Goal: Communication & Community: Answer question/provide support

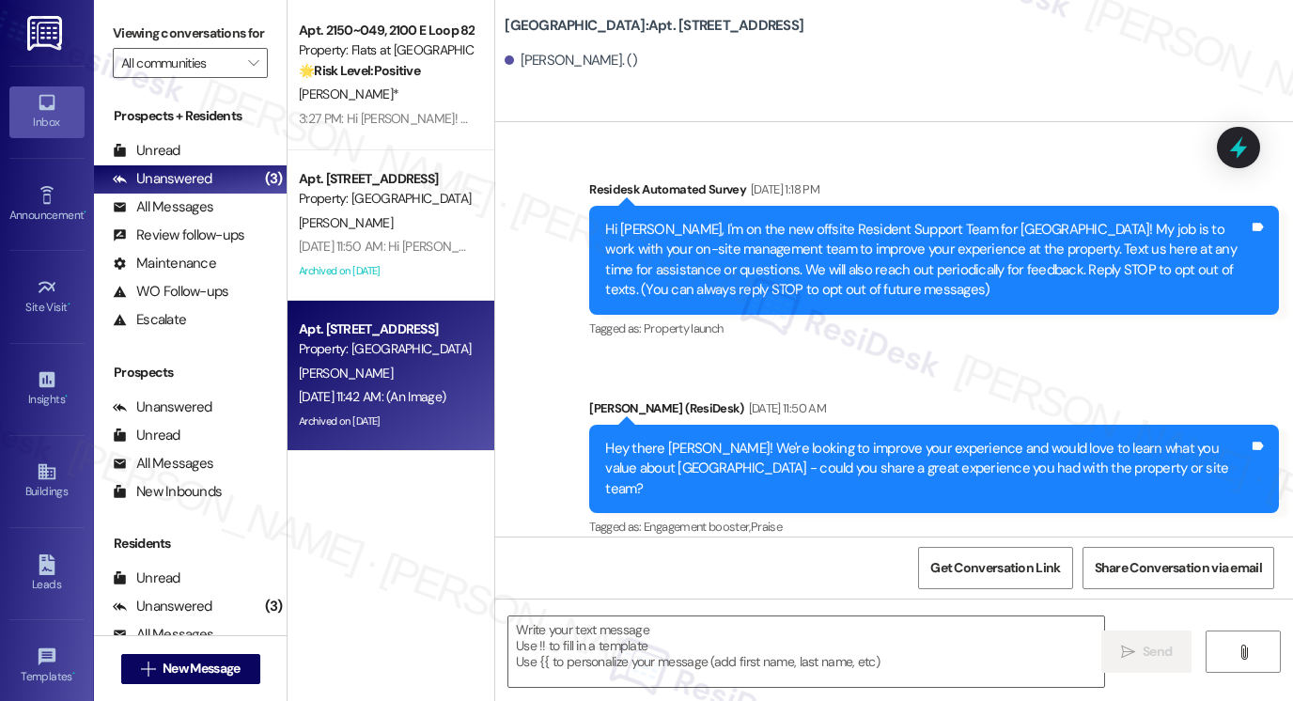
scroll to position [48629, 0]
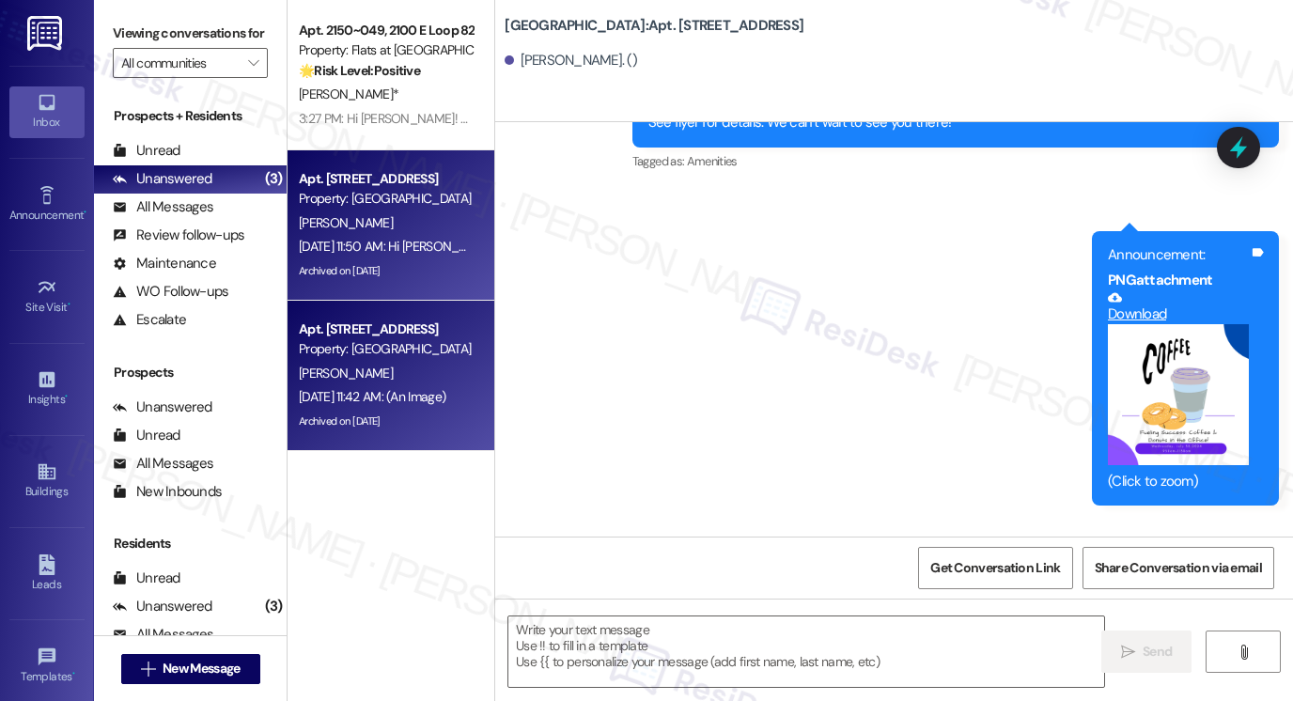
click at [428, 227] on div "[PERSON_NAME]" at bounding box center [386, 222] width 178 height 23
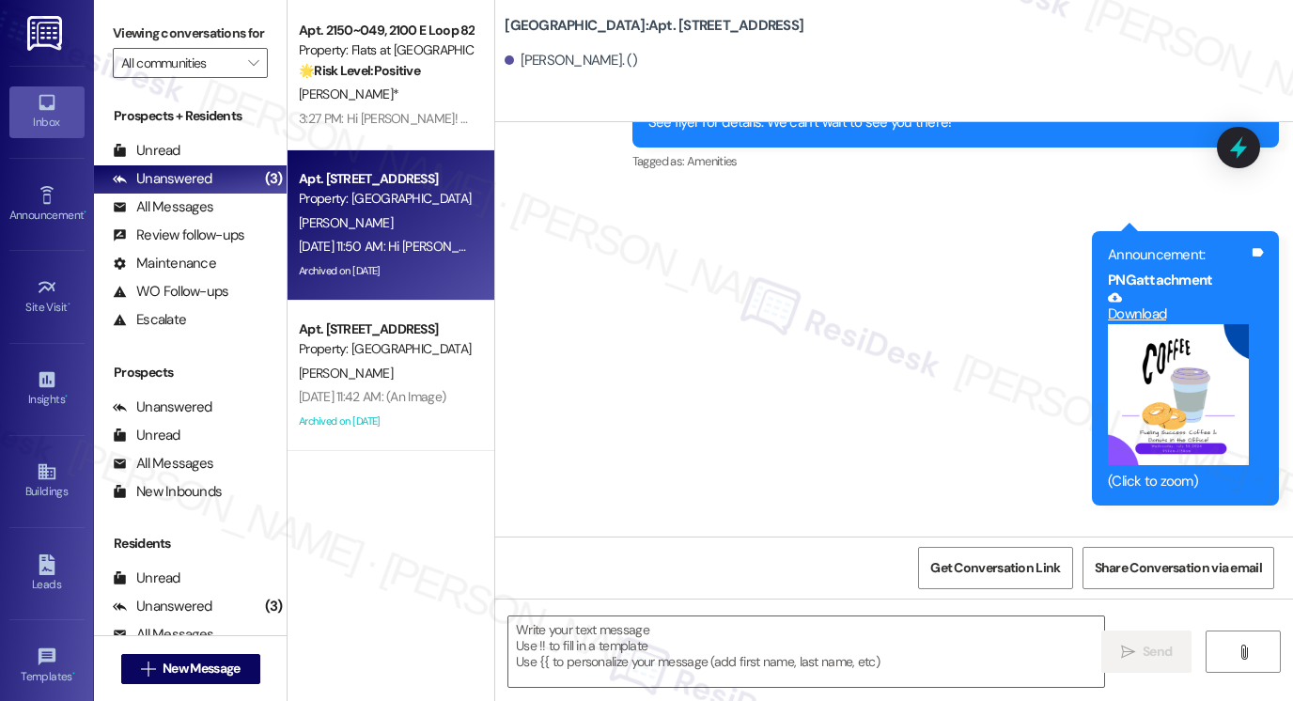
type textarea "Fetching suggested responses. Please feel free to read through the conversation…"
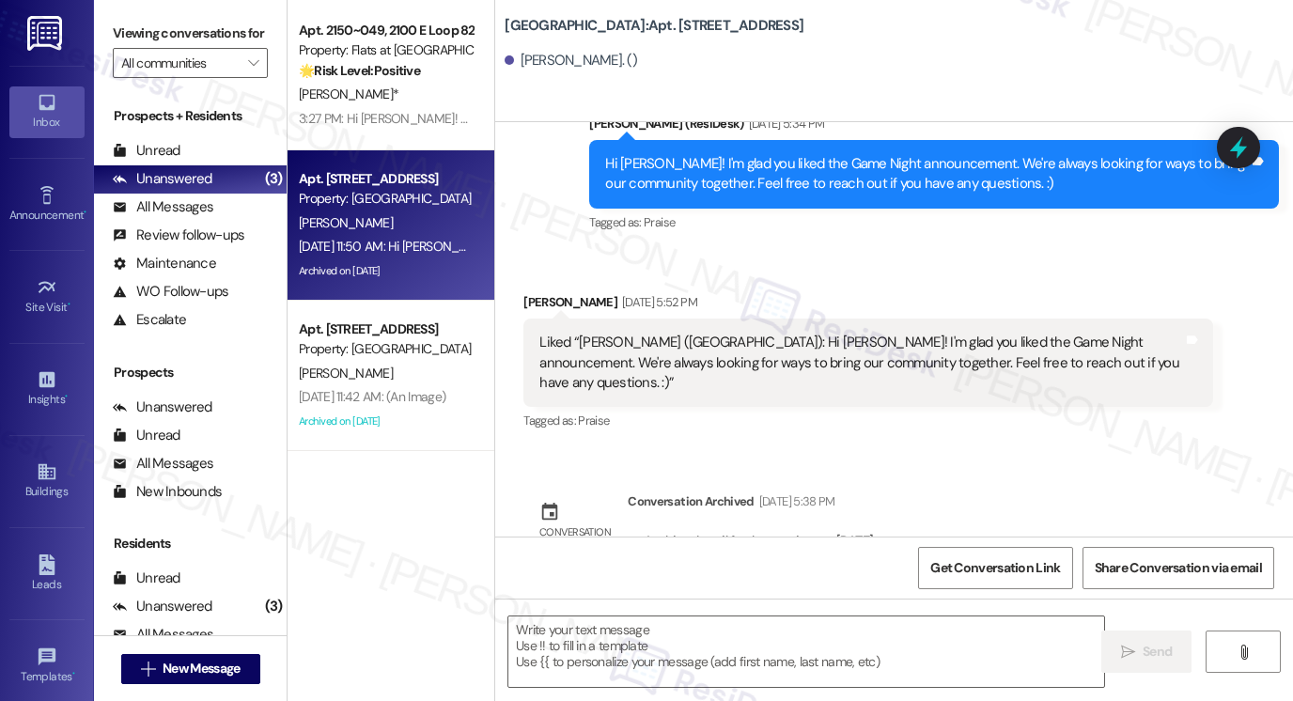
scroll to position [8097, 0]
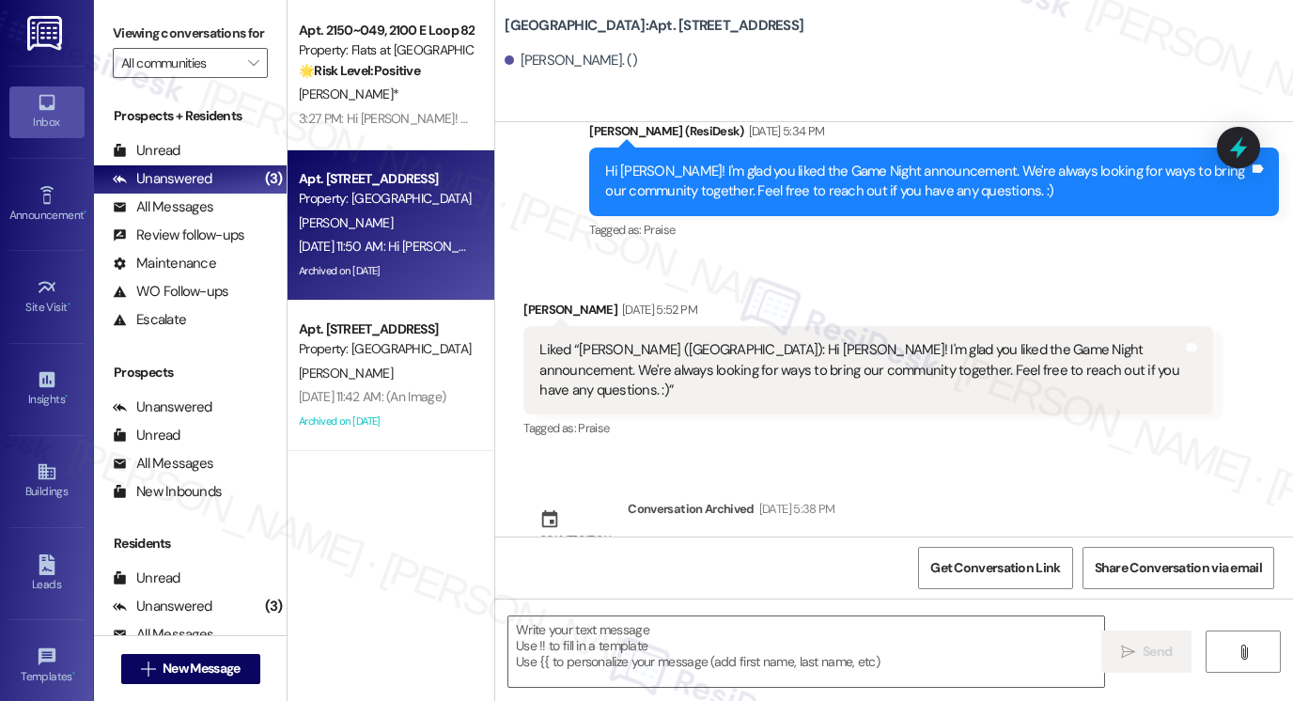
type textarea "Fetching suggested responses. Please feel free to read through the conversation…"
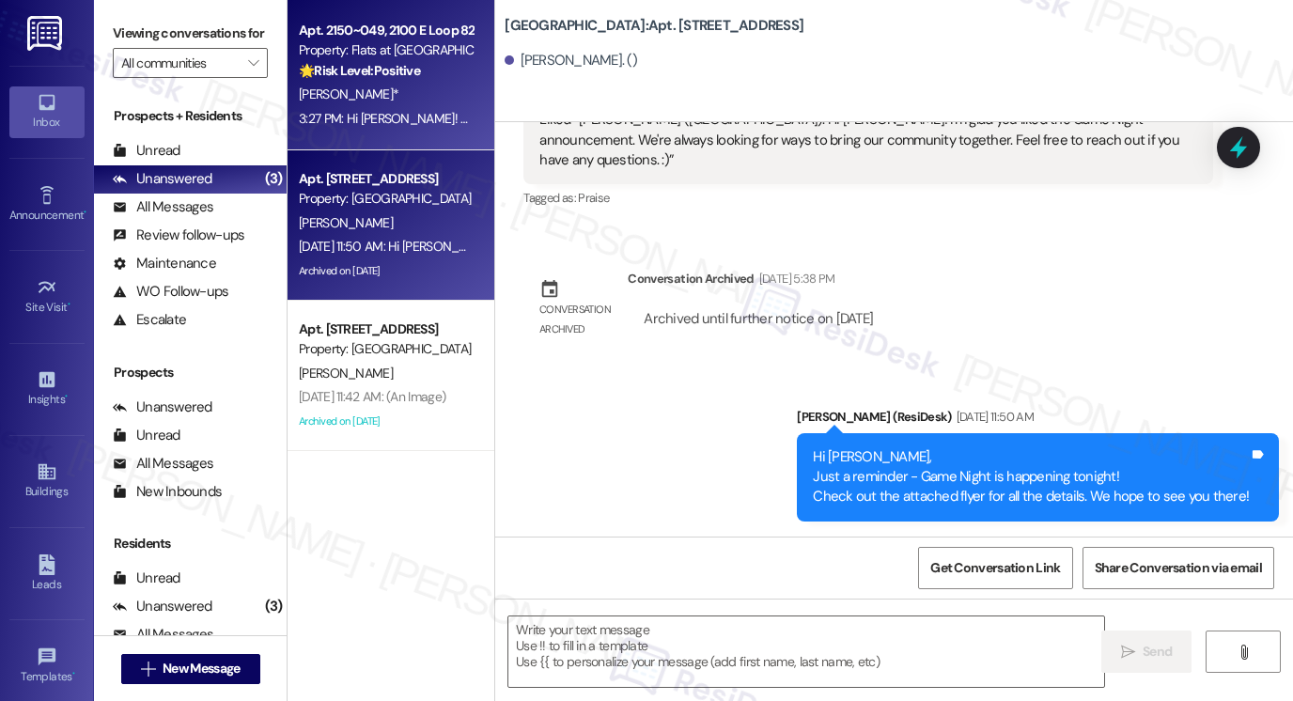
click at [316, 85] on div "[PERSON_NAME]*" at bounding box center [386, 94] width 178 height 23
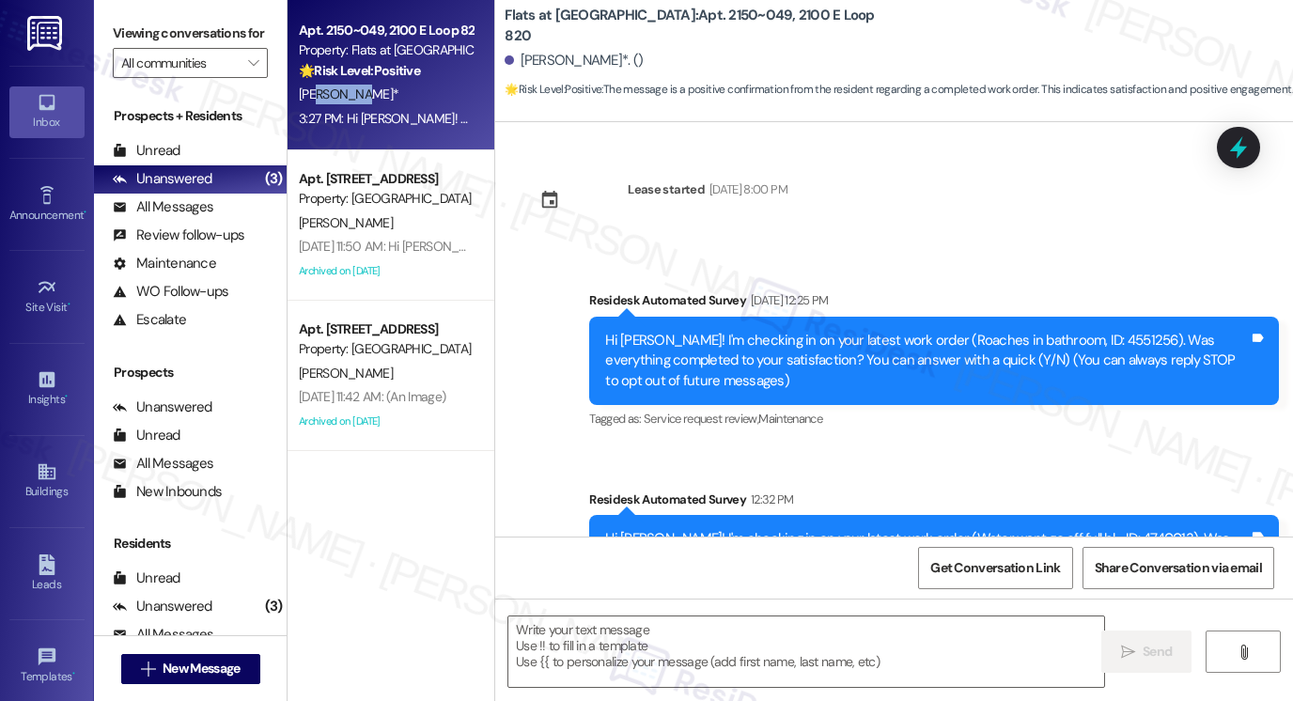
scroll to position [248, 0]
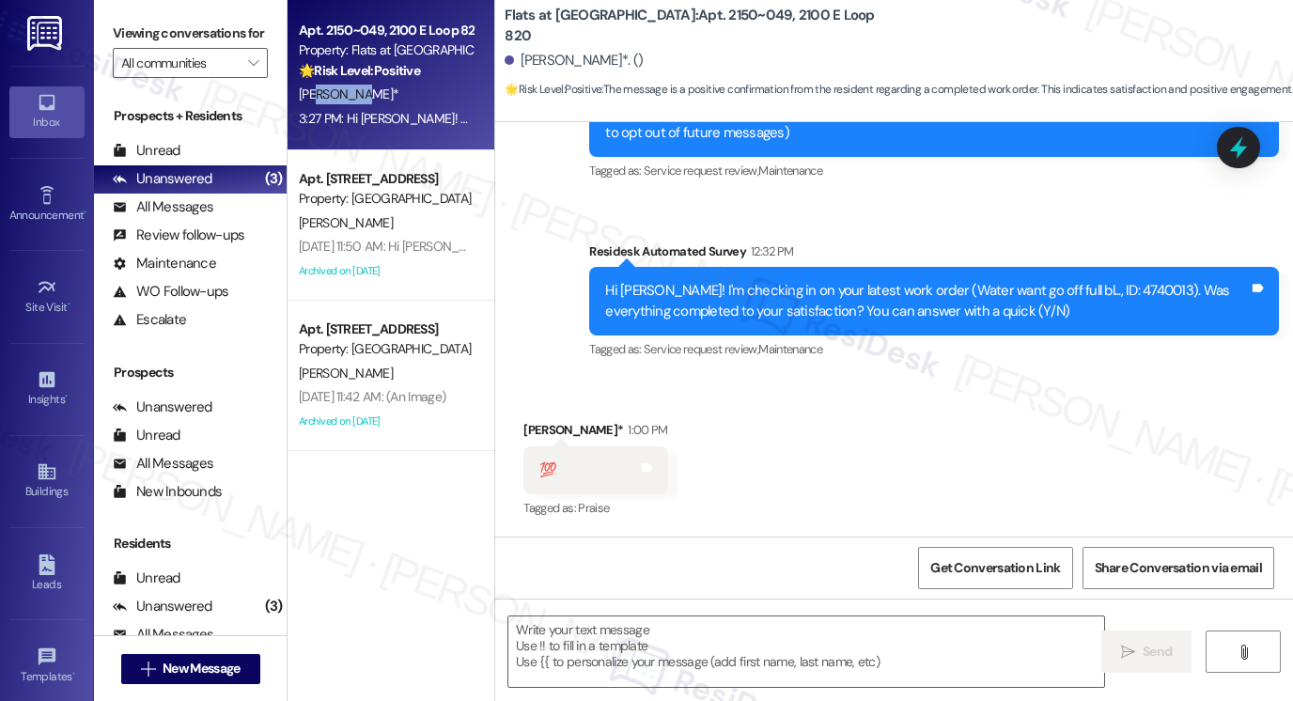
type textarea "Fetching suggested responses. Please feel free to read through the conversation…"
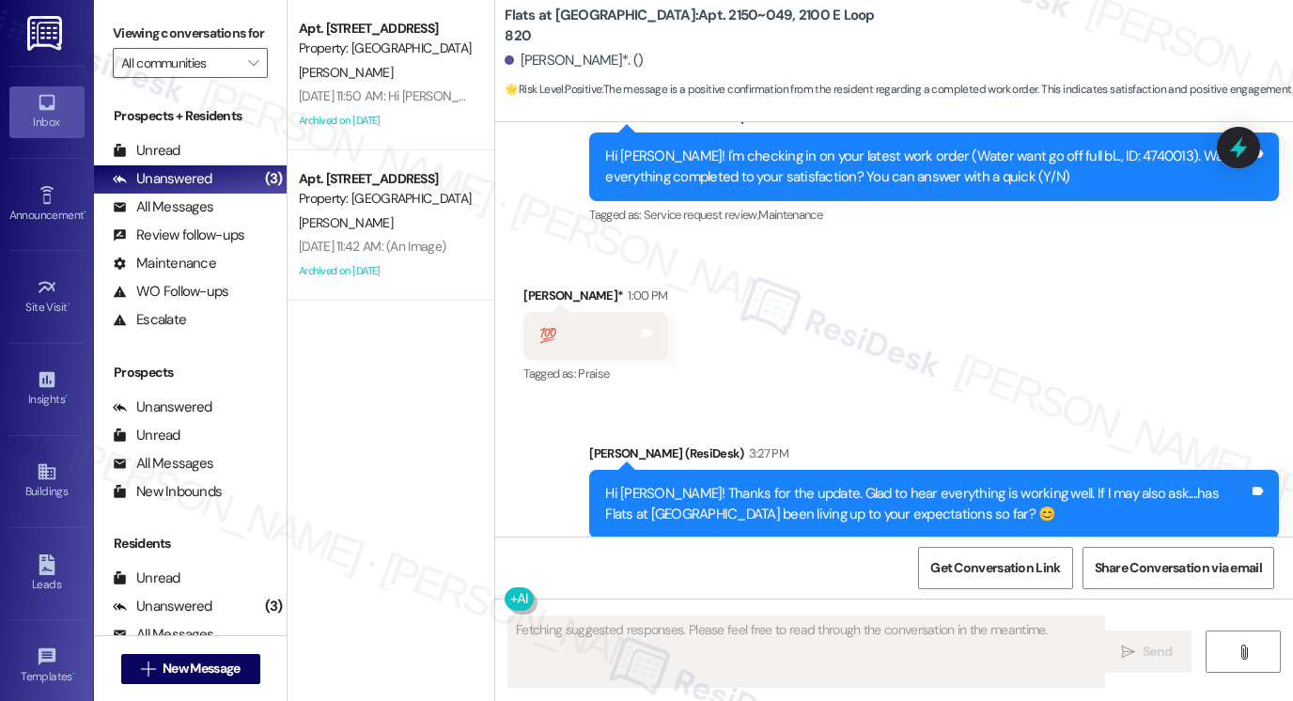
scroll to position [427, 0]
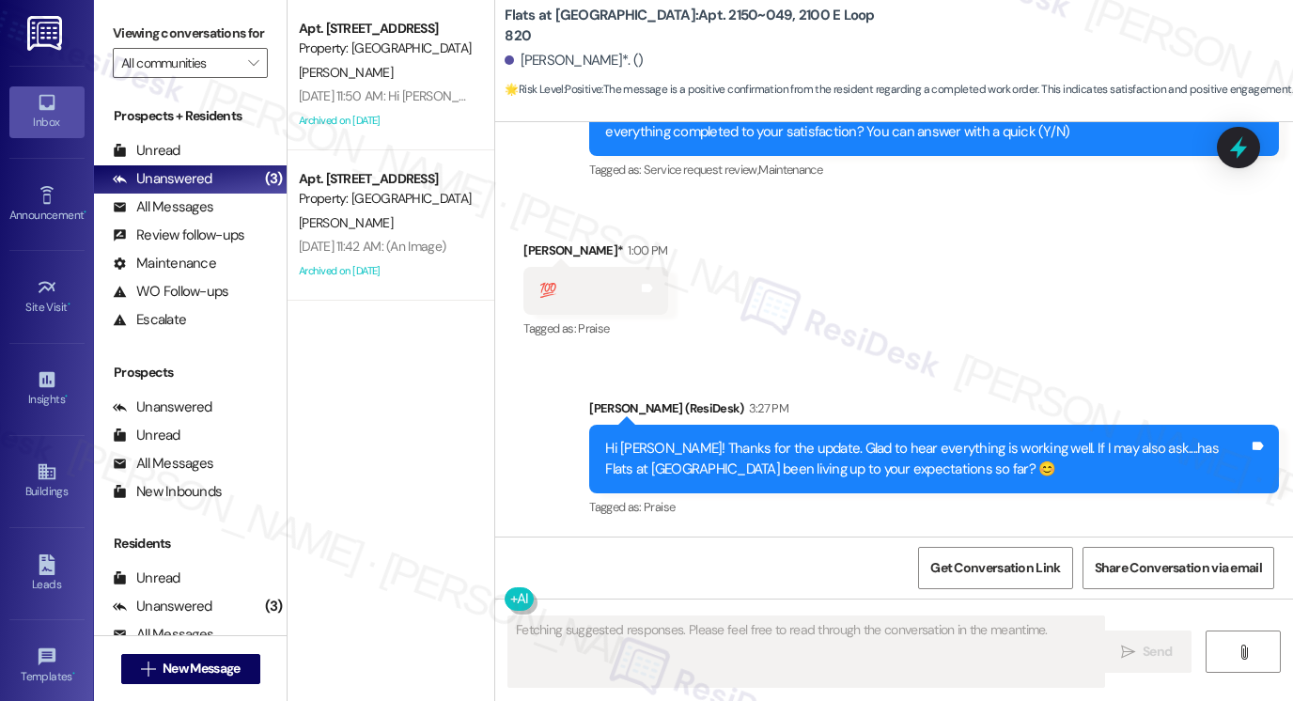
click at [650, 438] on div "Hi [PERSON_NAME]! Thanks for the update. Glad to hear everything is working wel…" at bounding box center [934, 459] width 690 height 69
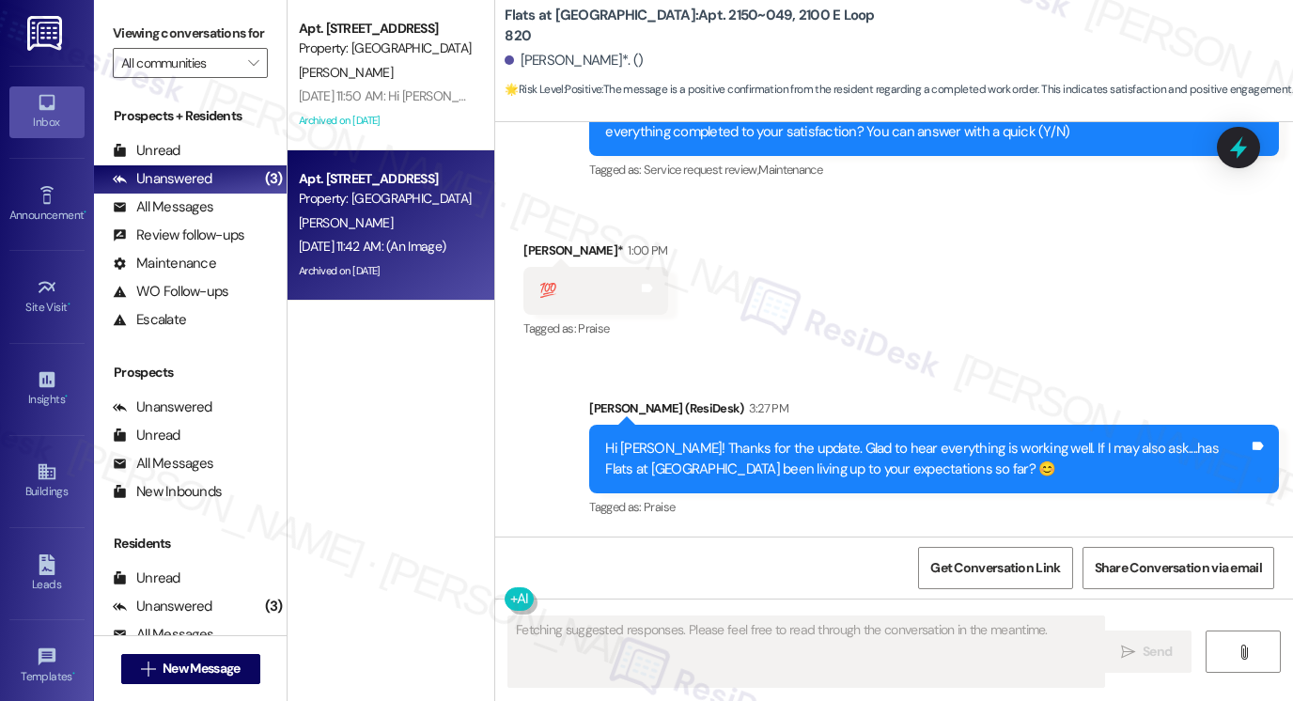
click at [425, 199] on div "Property: [GEOGRAPHIC_DATA]" at bounding box center [386, 199] width 174 height 20
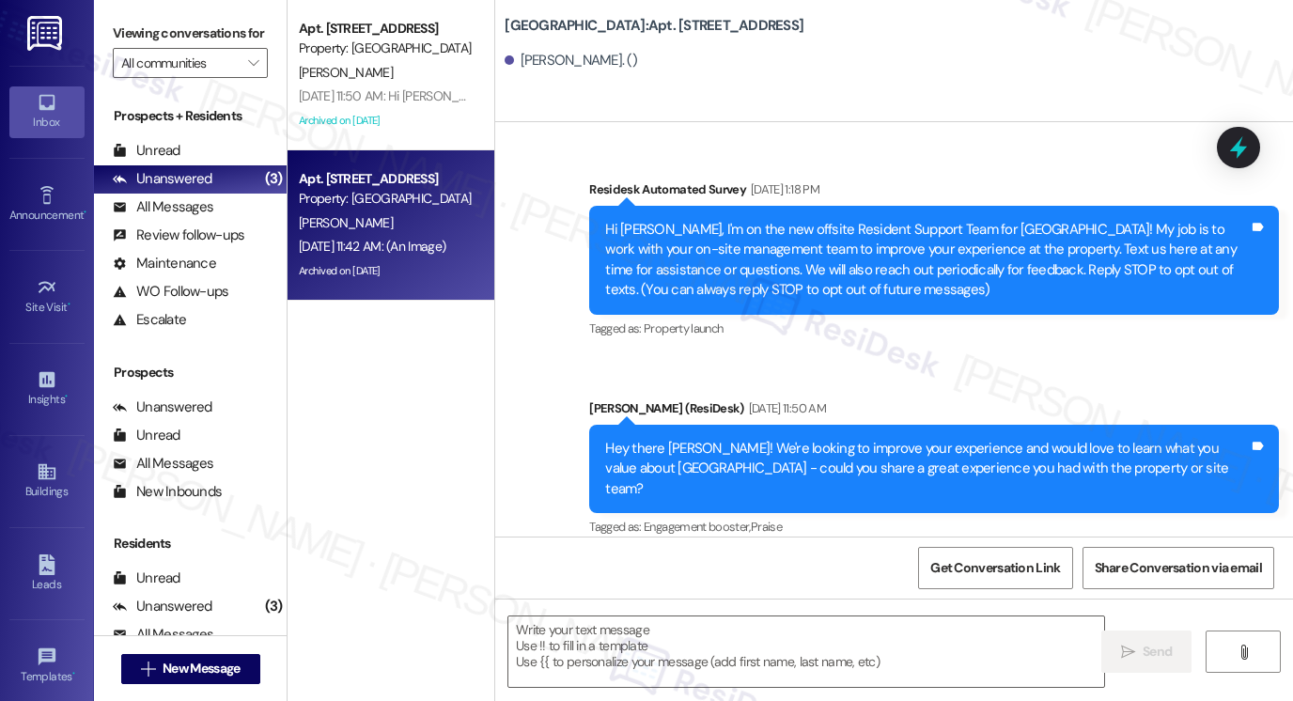
type textarea "Fetching suggested responses. Please feel free to read through the conversation…"
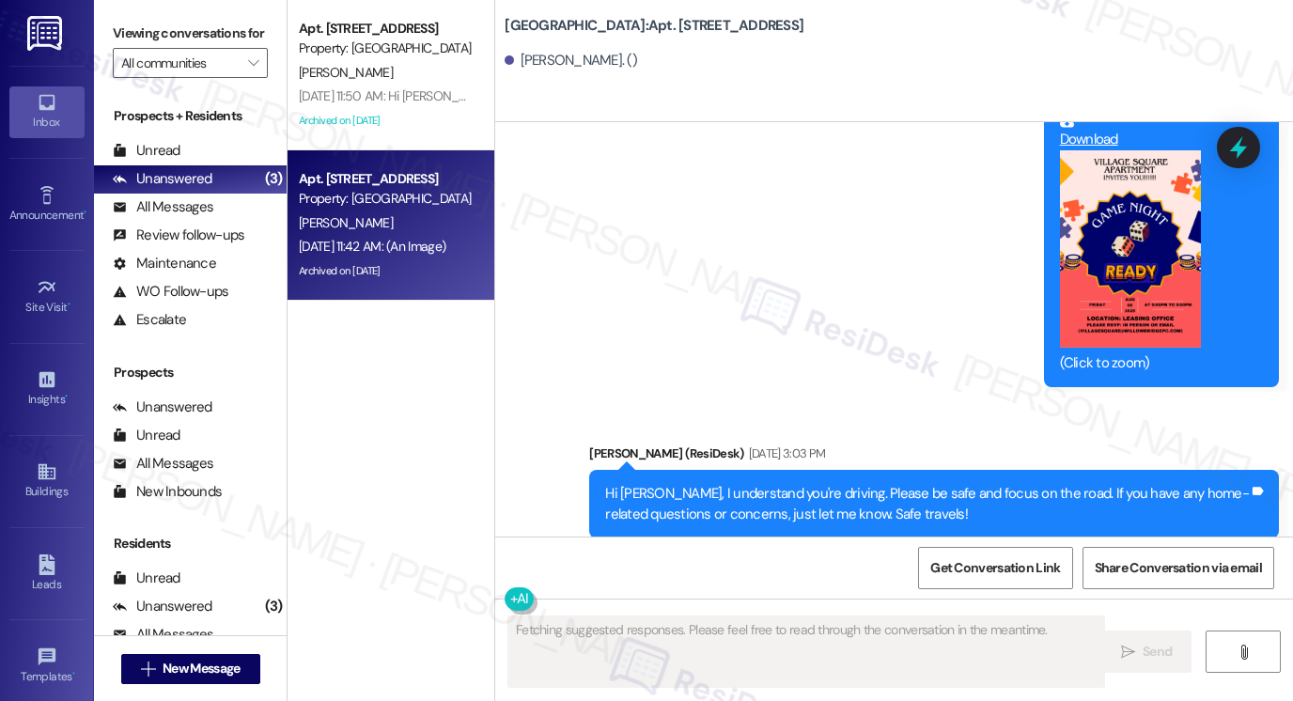
scroll to position [50295, 0]
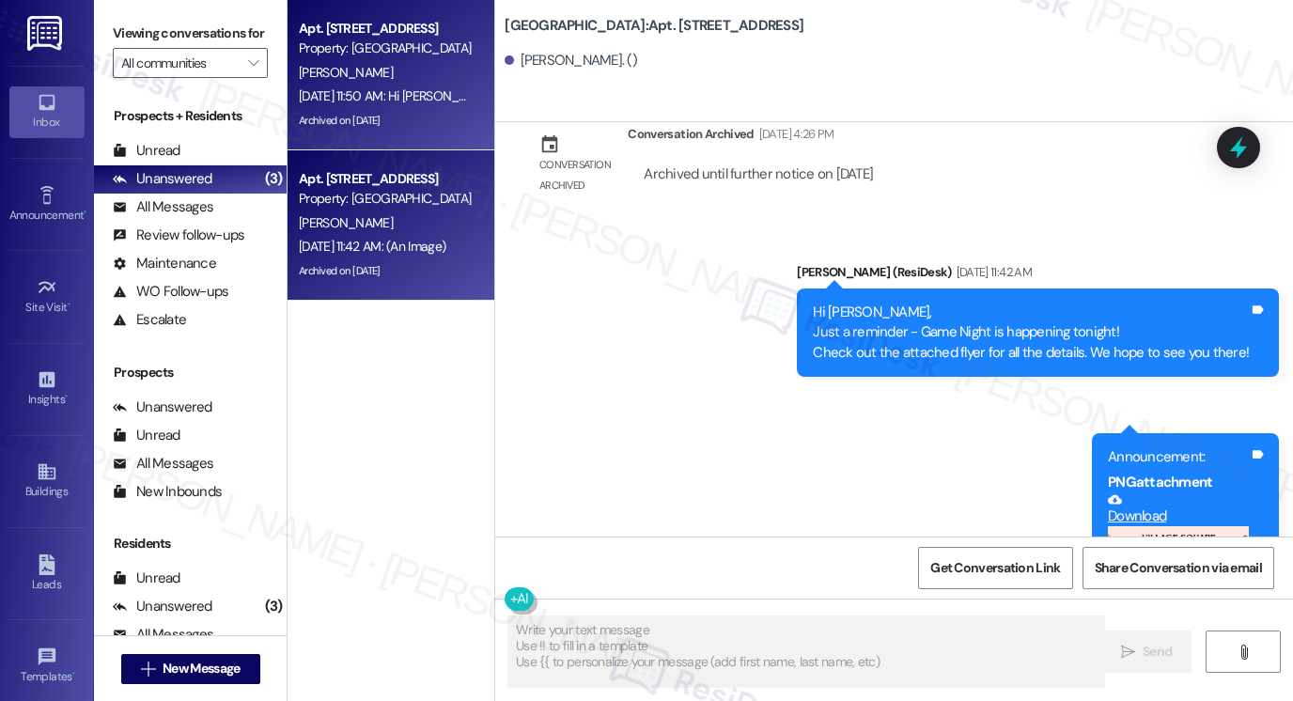
click at [391, 103] on div "[DATE] 11:50 AM: Hi [PERSON_NAME], Just a reminder - Game Night is happening to…" at bounding box center [741, 95] width 884 height 17
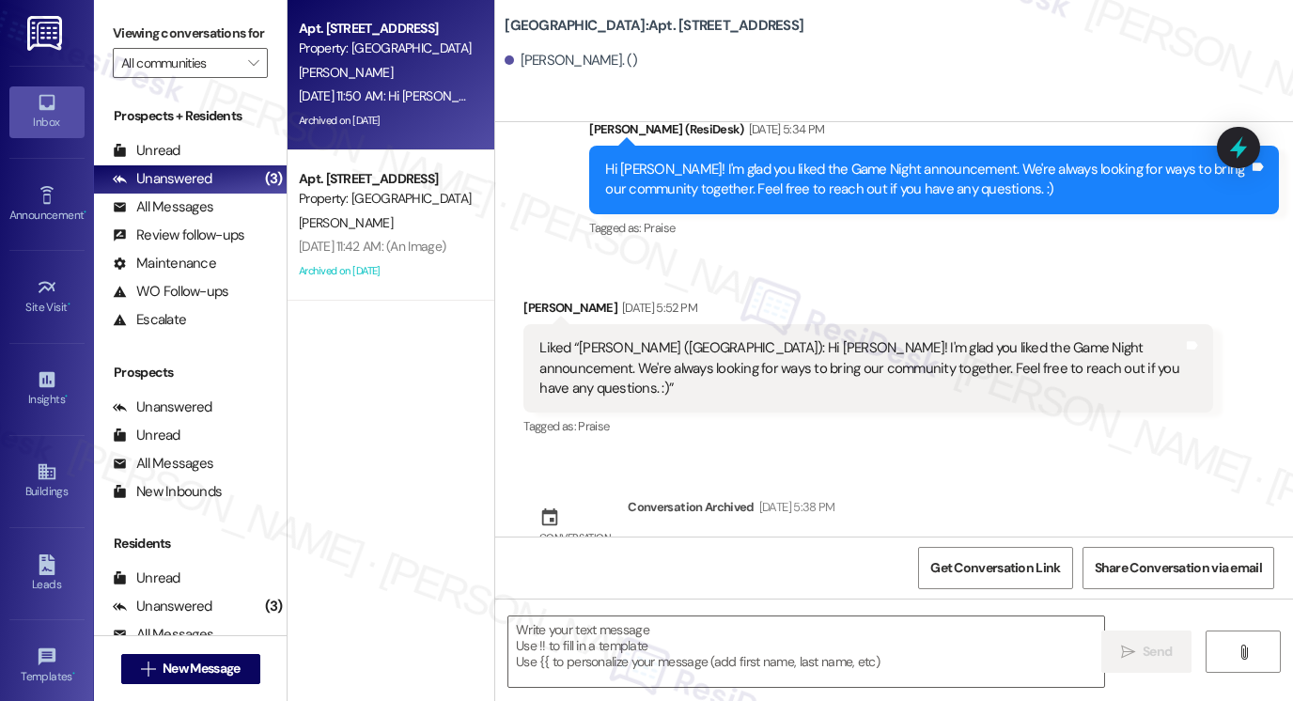
scroll to position [8097, 0]
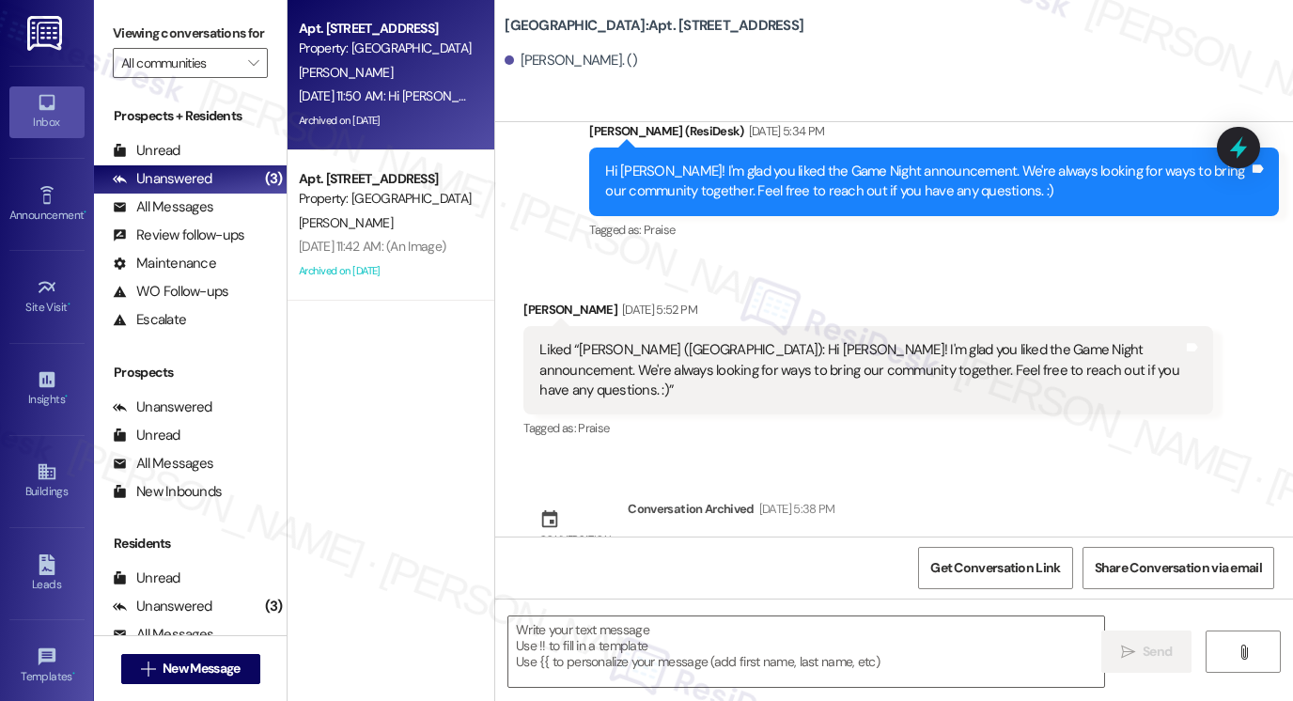
type textarea "Fetching suggested responses. Please feel free to read through the conversation…"
